Goal: Task Accomplishment & Management: Complete application form

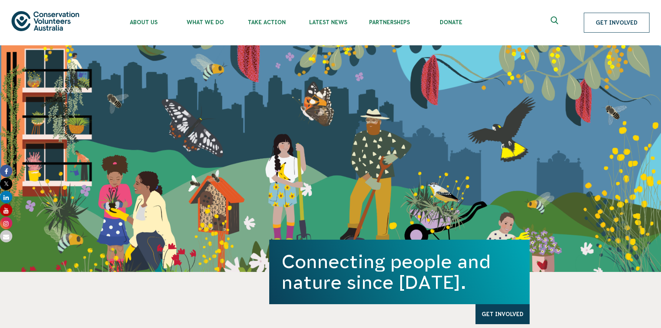
click at [609, 25] on link "Get Involved" at bounding box center [617, 23] width 66 height 20
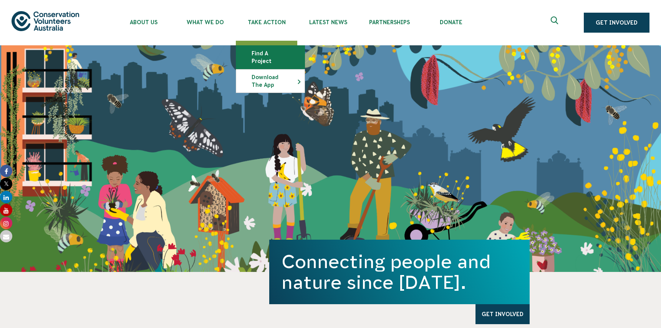
click at [267, 51] on link "Find a project" at bounding box center [270, 57] width 68 height 23
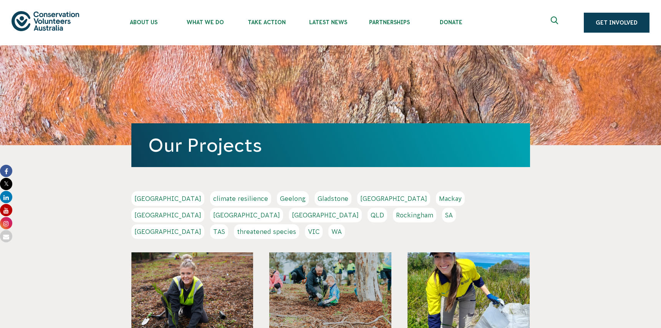
click at [323, 224] on link "VIC" at bounding box center [314, 231] width 18 height 15
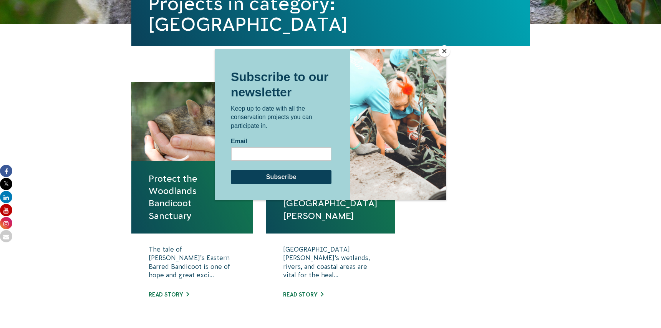
scroll to position [214, 0]
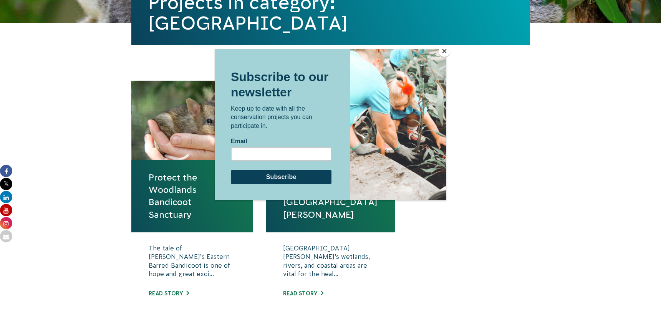
click at [441, 51] on button "Close" at bounding box center [445, 51] width 12 height 12
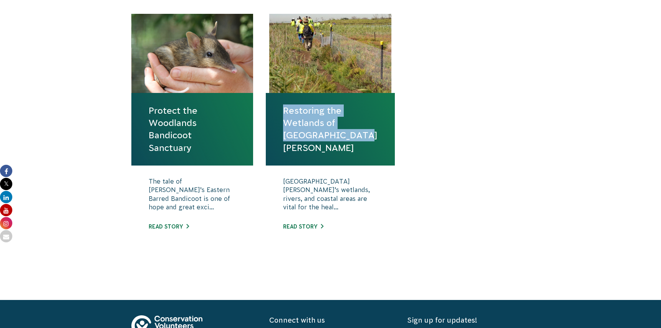
scroll to position [378, 0]
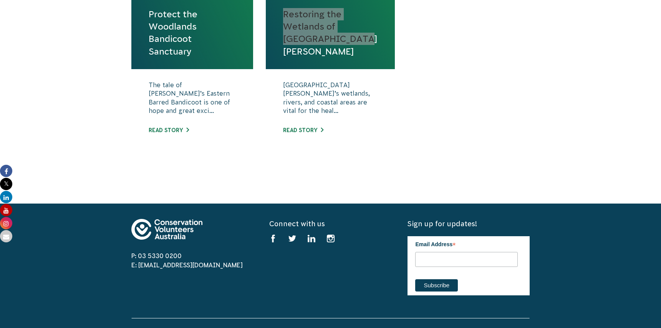
drag, startPoint x: 307, startPoint y: 204, endPoint x: 483, endPoint y: 1, distance: 268.3
click at [0, 0] on body "About Us Our Priorities Reconciliation Impact Our Board Our People Careers CVA …" at bounding box center [330, 113] width 661 height 982
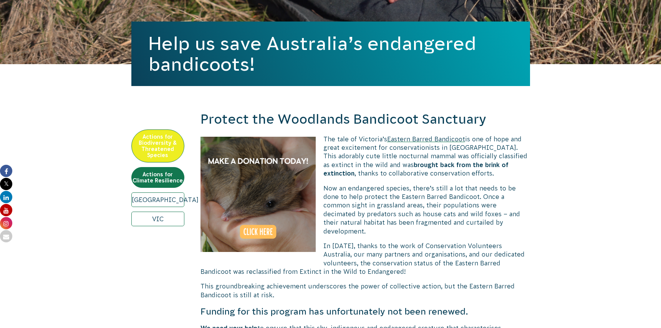
scroll to position [170, 0]
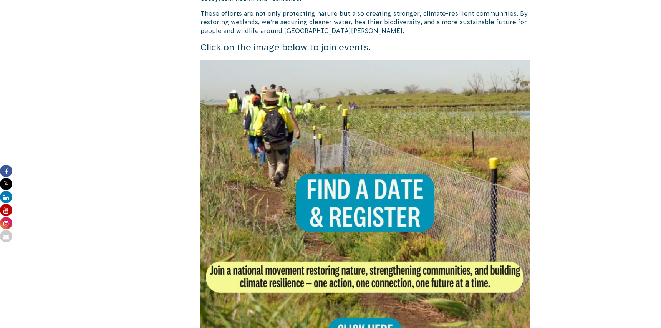
scroll to position [505, 0]
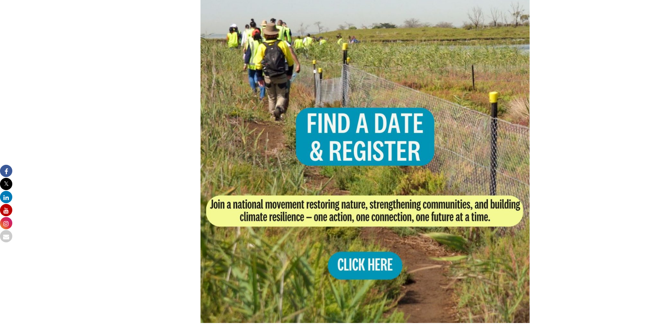
click at [324, 161] on img at bounding box center [366, 158] width 330 height 330
